Goal: Find specific page/section: Find specific page/section

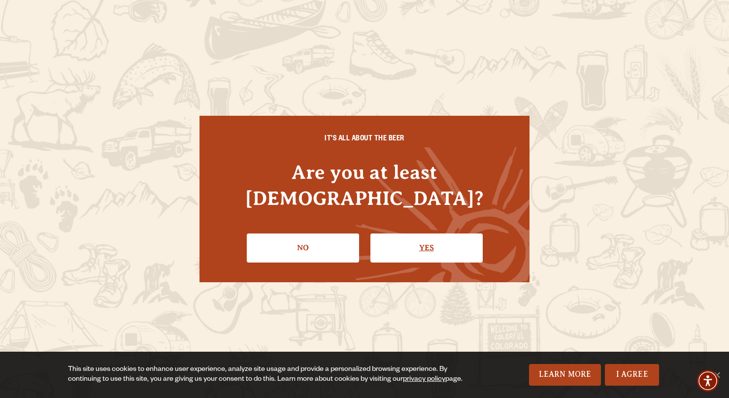
click at [424, 233] on link "Yes" at bounding box center [426, 247] width 112 height 29
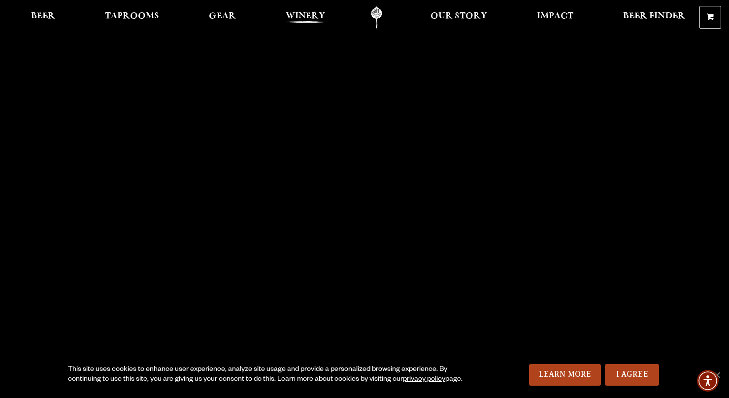
click at [304, 16] on span "Winery" at bounding box center [305, 16] width 39 height 8
click at [125, 15] on span "Taprooms" at bounding box center [132, 16] width 54 height 8
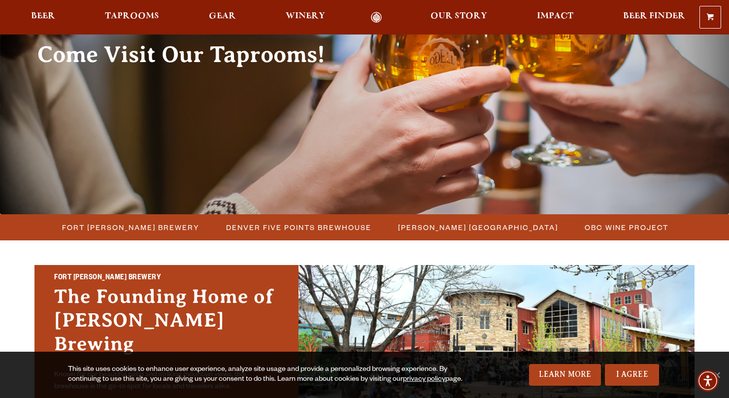
scroll to position [107, 0]
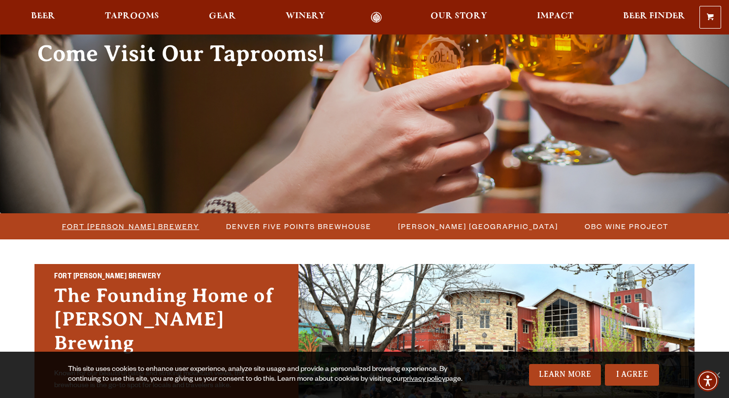
click at [138, 228] on span "Fort [PERSON_NAME] Brewery" at bounding box center [130, 226] width 137 height 14
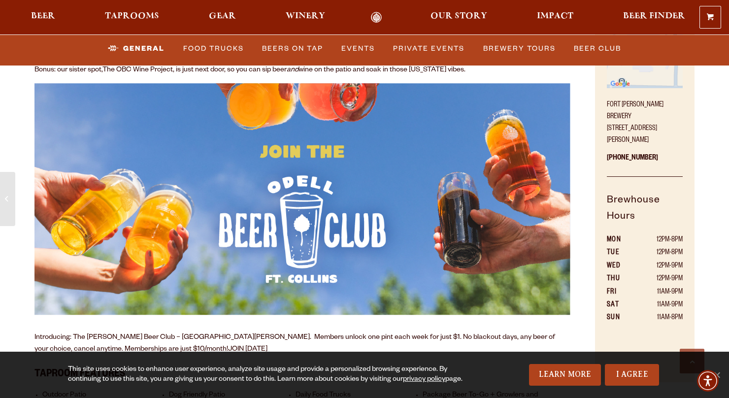
scroll to position [488, 0]
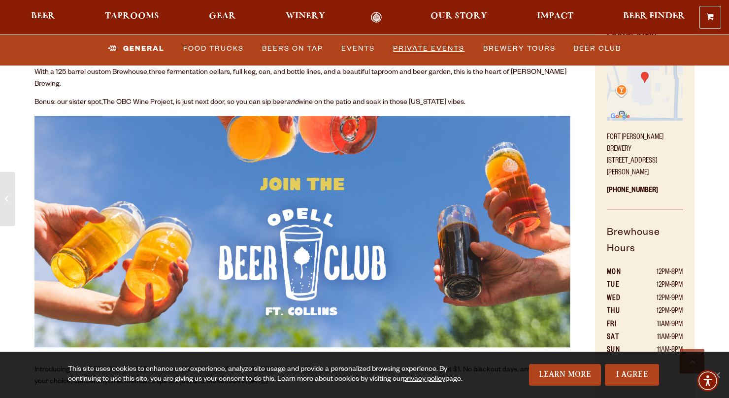
click at [454, 46] on link "Private Events" at bounding box center [428, 48] width 79 height 23
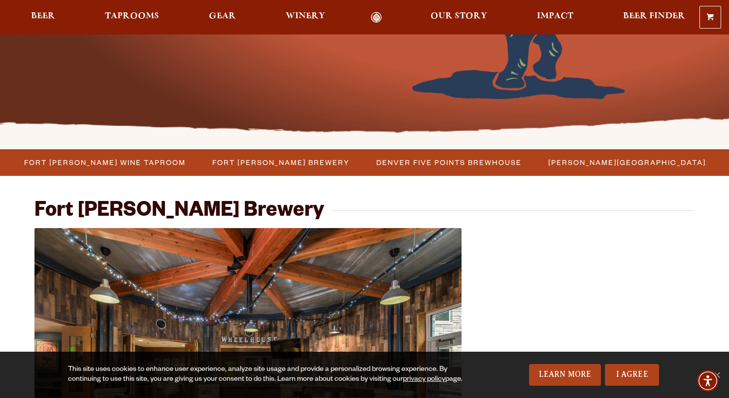
scroll to position [210, 0]
